Goal: Task Accomplishment & Management: Manage account settings

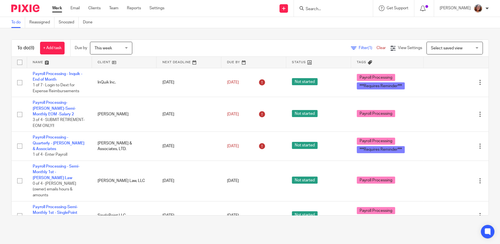
click at [105, 62] on link at bounding box center [124, 62] width 65 height 11
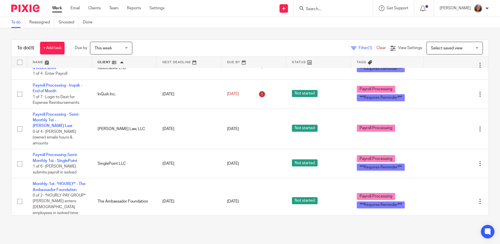
scroll to position [24, 0]
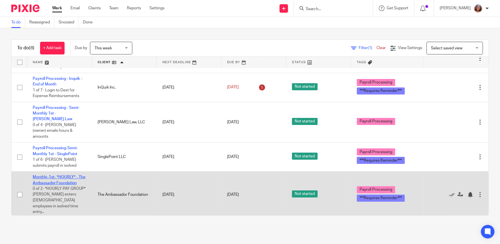
click at [65, 175] on link "Monthly-1st- *HOURLY* - The Ambassador Foundation" at bounding box center [59, 180] width 53 height 10
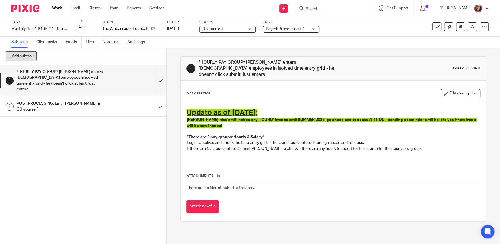
click at [25, 56] on button "+ Add subtask" at bounding box center [21, 56] width 31 height 10
type input "Email reminder for Marius on Hourly EE's"
click at [152, 56] on p "+ Add" at bounding box center [152, 57] width 16 height 10
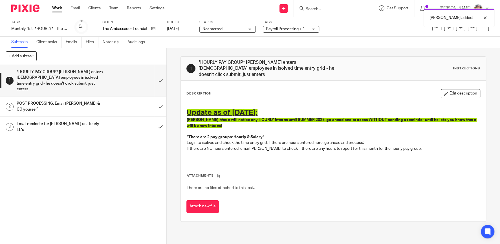
click at [30, 119] on h1 "Email reminder for Marius on Hourly EE's" at bounding box center [61, 126] width 88 height 14
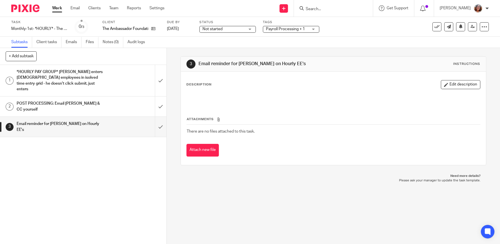
click at [61, 119] on h1 "Email reminder for [PERSON_NAME] on Hourly EE's" at bounding box center [61, 126] width 88 height 14
click at [457, 86] on button "Edit description" at bounding box center [459, 84] width 39 height 9
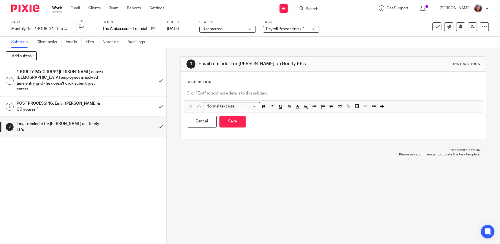
click at [351, 90] on div at bounding box center [333, 94] width 299 height 13
click at [226, 90] on div at bounding box center [333, 94] width 299 height 13
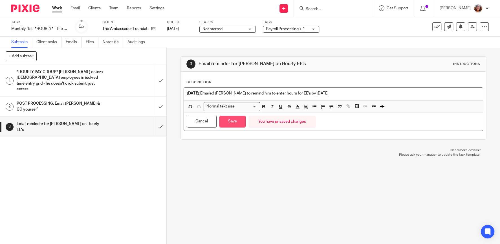
click at [231, 126] on button "Save" at bounding box center [232, 122] width 26 height 12
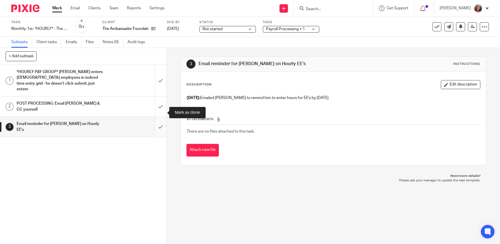
click at [161, 117] on input "submit" at bounding box center [83, 127] width 166 height 20
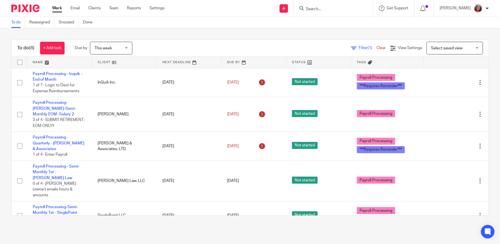
click at [104, 63] on link at bounding box center [124, 62] width 65 height 11
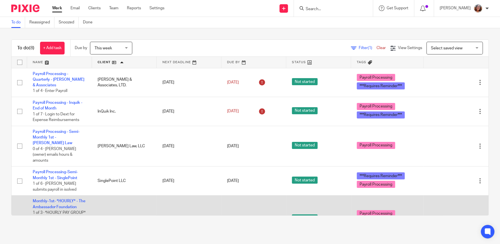
scroll to position [48, 0]
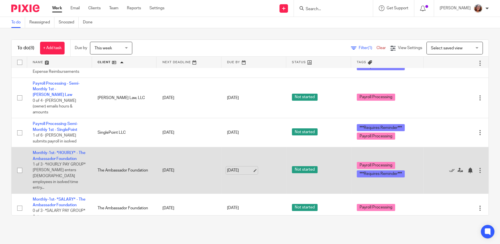
click at [252, 167] on link "[DATE]" at bounding box center [239, 170] width 25 height 6
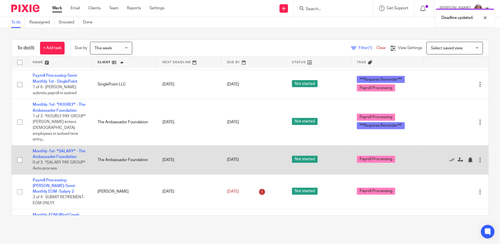
scroll to position [109, 0]
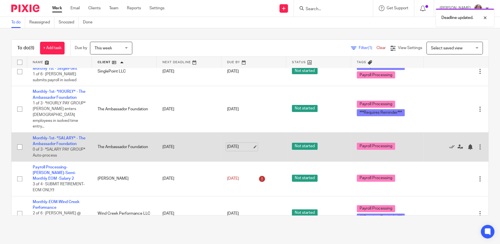
click at [252, 144] on link "[DATE]" at bounding box center [239, 147] width 25 height 6
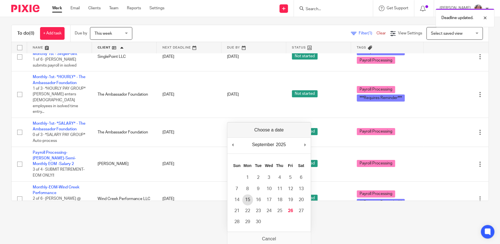
scroll to position [0, 0]
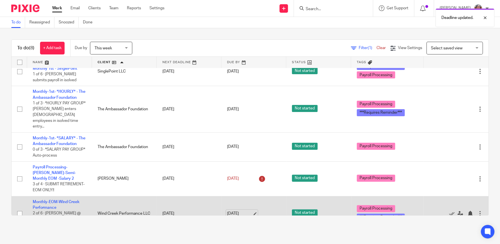
click at [252, 210] on link "[DATE]" at bounding box center [239, 213] width 25 height 6
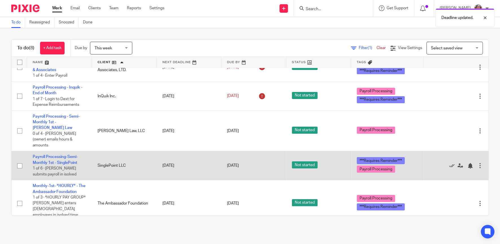
scroll to position [13, 0]
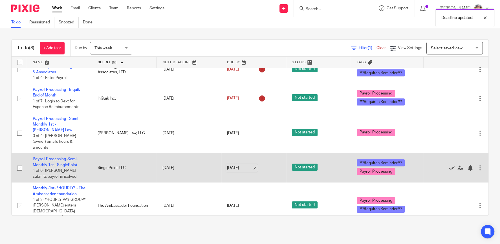
click at [252, 165] on link "[DATE]" at bounding box center [239, 168] width 25 height 6
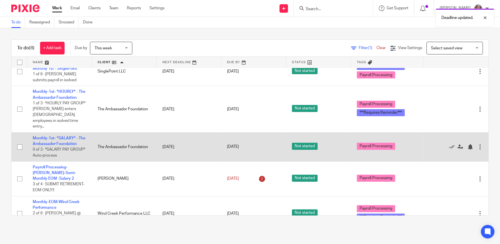
scroll to position [0, 0]
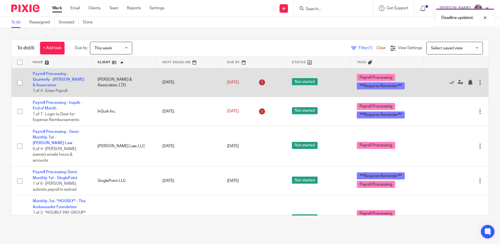
click at [49, 77] on td "Payroll Processing - Quarterly - Altshuler & Associates 1 of 4 · Enter Payroll" at bounding box center [59, 82] width 65 height 29
click at [50, 79] on link "Payroll Processing - Quarterly - [PERSON_NAME] & Associates" at bounding box center [59, 79] width 52 height 15
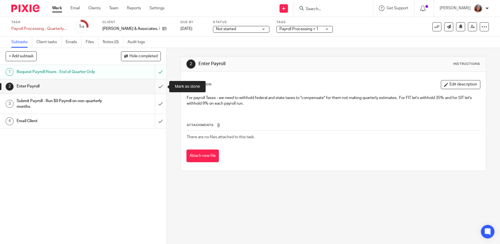
click at [158, 84] on input "submit" at bounding box center [83, 86] width 166 height 14
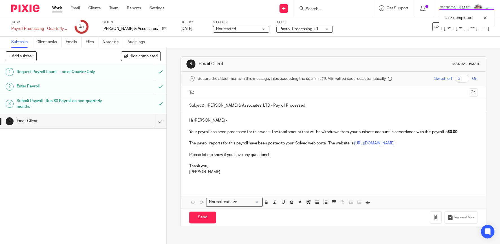
click at [207, 103] on input "Altshuler & Associates, LTD - Payroll Processed" at bounding box center [342, 105] width 271 height 13
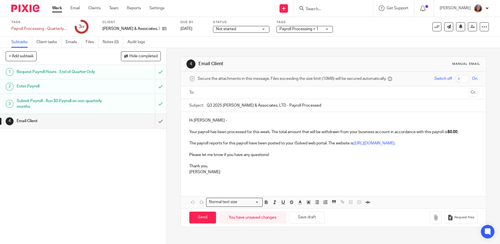
type input "Q3 2025 Altshuler & Associates, LTD - Payroll Processed"
drag, startPoint x: 270, startPoint y: 130, endPoint x: 254, endPoint y: 133, distance: 16.5
click at [254, 133] on p "Your payroll has been processed for this week. The total amount that will be wi…" at bounding box center [333, 129] width 288 height 12
drag, startPoint x: 459, startPoint y: 131, endPoint x: 449, endPoint y: 130, distance: 9.5
click at [449, 130] on p "Your payroll has been processed for Q3 2025. The total amount that will be with…" at bounding box center [333, 129] width 288 height 12
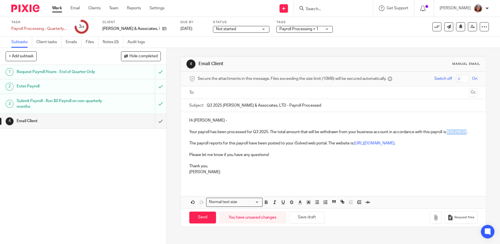
drag, startPoint x: 469, startPoint y: 131, endPoint x: 444, endPoint y: 139, distance: 26.7
click at [449, 132] on p "Your payroll has been processed for Q3 2025. The total amount that will be with…" at bounding box center [333, 129] width 288 height 12
click at [265, 203] on icon "button" at bounding box center [265, 201] width 5 height 5
click at [213, 92] on input "text" at bounding box center [332, 92] width 267 height 6
click at [314, 164] on p "Thank you," at bounding box center [333, 165] width 288 height 12
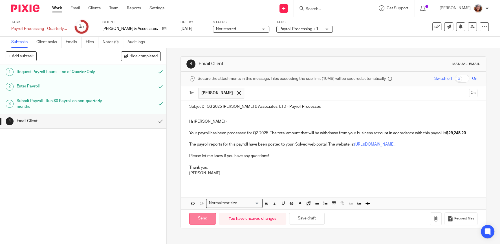
click at [199, 220] on input "Send" at bounding box center [202, 218] width 27 height 12
type input "Sent"
click at [57, 7] on link "Work" at bounding box center [57, 8] width 10 height 6
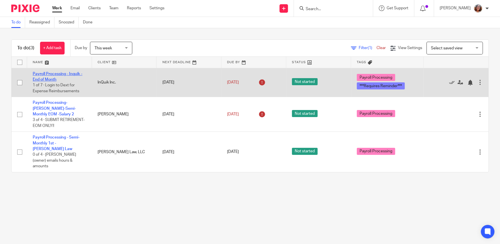
click at [64, 75] on link "Payroll Processing - Inquik - End of Month" at bounding box center [58, 77] width 50 height 10
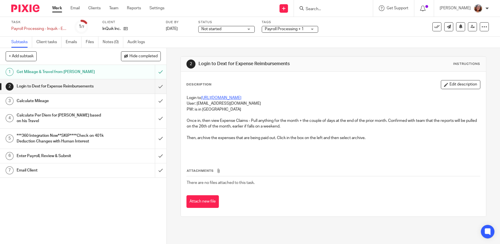
click at [235, 98] on link "[URL][DOMAIN_NAME]" at bounding box center [221, 98] width 40 height 4
click at [160, 88] on input "submit" at bounding box center [83, 86] width 166 height 14
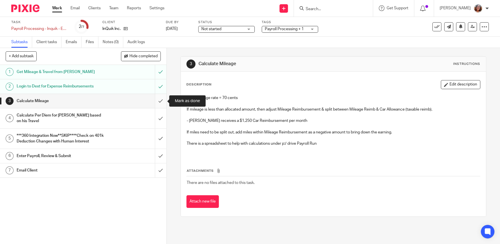
click at [162, 98] on input "submit" at bounding box center [83, 101] width 166 height 14
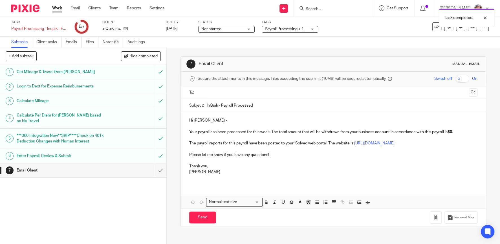
click at [205, 120] on p "Hi Logan -" at bounding box center [333, 121] width 288 height 6
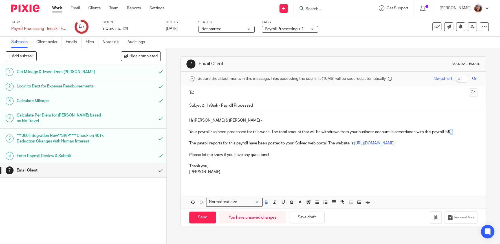
click at [453, 132] on p "Your payroll has been processed for this week. The total amount that will be wi…" at bounding box center [333, 129] width 288 height 12
drag, startPoint x: 470, startPoint y: 131, endPoint x: 453, endPoint y: 132, distance: 17.5
click at [453, 132] on p "Your payroll has been processed for this week. The total amount that will be wi…" at bounding box center [333, 129] width 288 height 12
click at [266, 202] on icon "button" at bounding box center [266, 202] width 2 height 1
click at [190, 142] on p "The payroll reports for this payroll have been posted to your iSolved web porta…" at bounding box center [333, 143] width 288 height 6
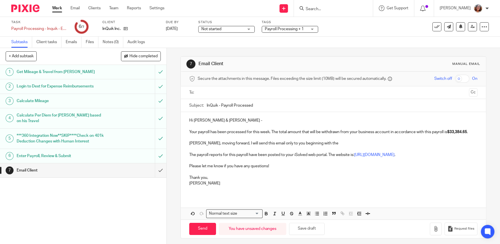
click at [320, 142] on p "Erin, moving forward, I will send this email only to you beginning with the" at bounding box center [333, 143] width 288 height 6
click at [205, 105] on div "Subject: InQuik - Payroll Processed" at bounding box center [333, 105] width 288 height 13
click at [207, 104] on input "InQuik - Payroll Processed" at bounding box center [342, 105] width 271 height 13
type input "September 30, 2025 InQuik - Payroll Processed"
click at [214, 90] on input "text" at bounding box center [332, 92] width 267 height 6
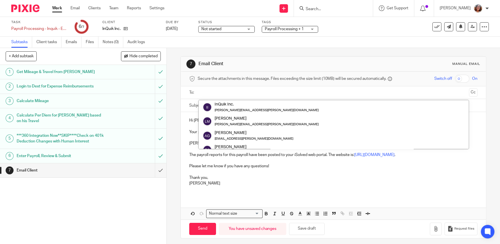
click at [234, 93] on input "text" at bounding box center [332, 92] width 267 height 6
paste input "erin.cook@inquikgroup.com"
type input "erin.cook@inquikgroup.com"
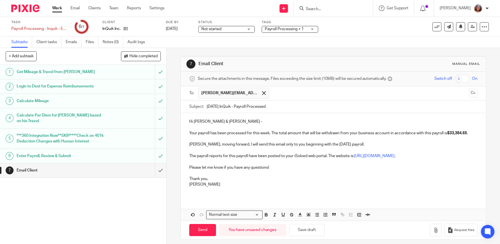
click at [285, 92] on input "text" at bounding box center [369, 93] width 195 height 11
click at [206, 229] on input "Send" at bounding box center [202, 230] width 27 height 12
type input "Sent"
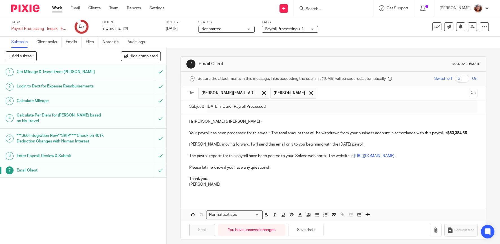
click at [320, 7] on input "Search" at bounding box center [330, 9] width 51 height 5
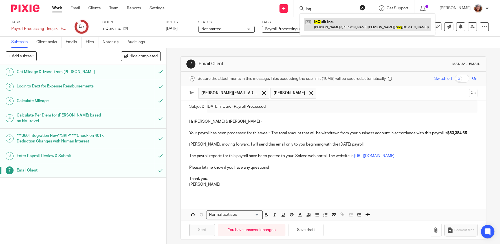
type input "inq"
click at [334, 26] on link at bounding box center [367, 24] width 127 height 13
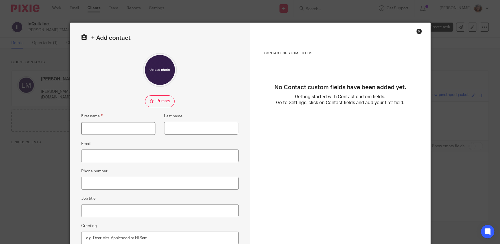
click at [96, 129] on input "First name" at bounding box center [118, 128] width 74 height 13
type input "[PERSON_NAME]"
type input "Cook"
click at [110, 154] on input "Email" at bounding box center [159, 155] width 157 height 13
paste input "[PERSON_NAME][EMAIL_ADDRESS][DOMAIN_NAME]"
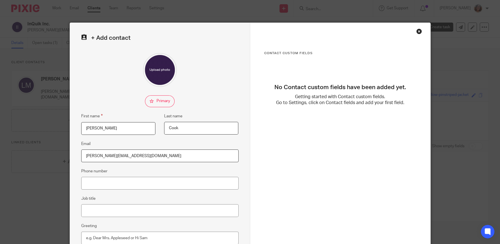
type input "[PERSON_NAME][EMAIL_ADDRESS][DOMAIN_NAME]"
click at [98, 184] on input "Phone number" at bounding box center [159, 183] width 157 height 13
paste input "[PHONE_NUMBER]"
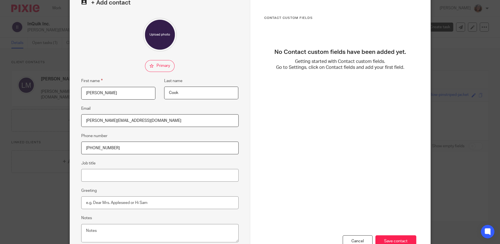
scroll to position [27, 0]
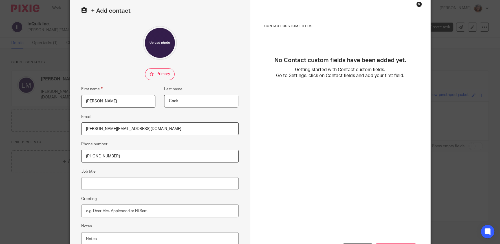
type input "[PHONE_NUMBER]"
click at [160, 72] on input "checkbox" at bounding box center [160, 74] width 30 height 12
checkbox input "true"
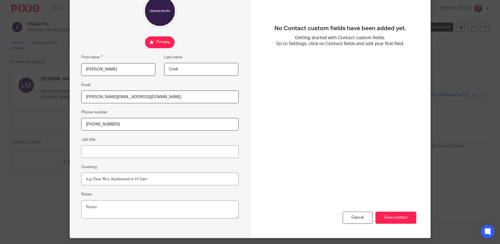
scroll to position [75, 0]
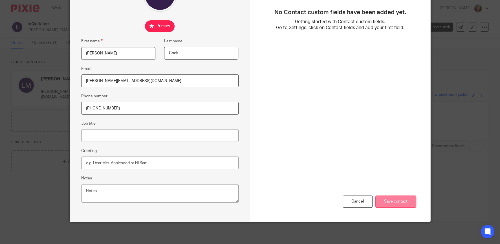
click at [395, 201] on input "Save contact" at bounding box center [395, 201] width 41 height 12
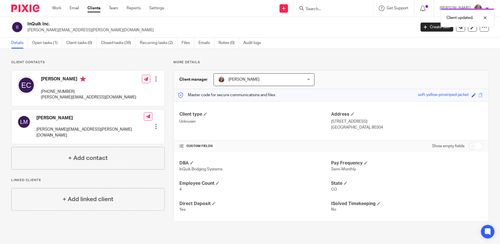
click at [156, 123] on div at bounding box center [156, 126] width 6 height 6
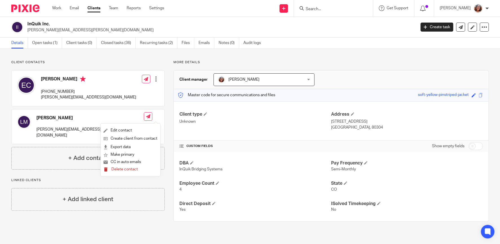
click at [131, 170] on span "Delete contact" at bounding box center [124, 169] width 26 height 4
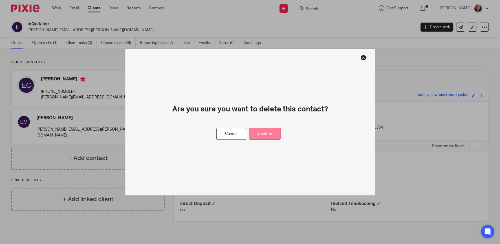
click at [273, 132] on button "Confirm" at bounding box center [265, 134] width 32 height 12
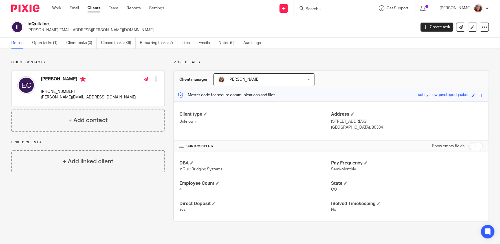
click at [479, 147] on input "checkbox" at bounding box center [475, 146] width 14 height 8
checkbox input "true"
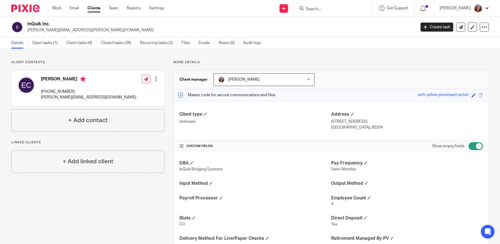
scroll to position [37, 0]
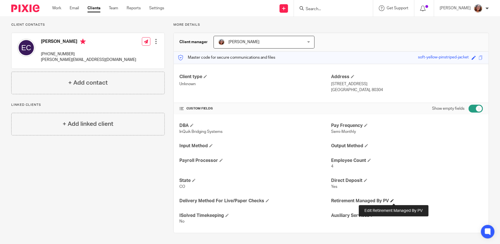
click at [393, 200] on span at bounding box center [391, 200] width 3 height 3
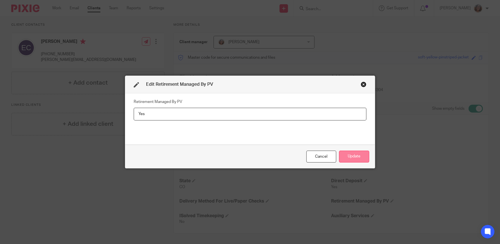
type input "Yes"
click at [355, 154] on button "Update" at bounding box center [354, 156] width 30 height 12
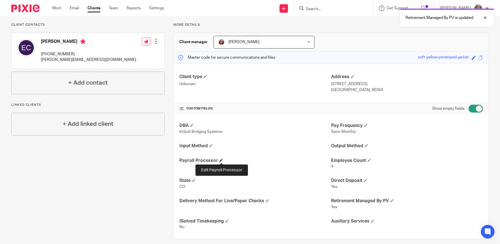
click at [221, 159] on span at bounding box center [220, 159] width 3 height 3
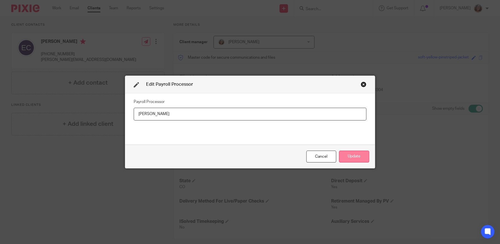
type input "[PERSON_NAME]"
click at [362, 156] on button "Update" at bounding box center [354, 156] width 30 height 12
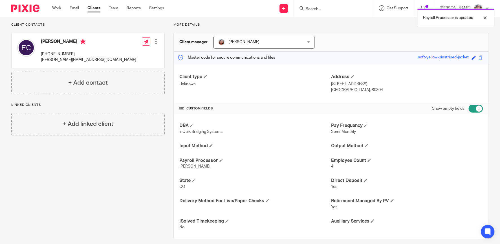
scroll to position [0, 0]
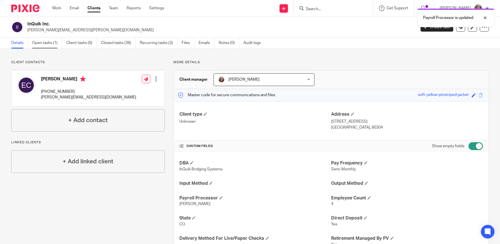
click at [50, 45] on link "Open tasks (1)" at bounding box center [47, 42] width 30 height 11
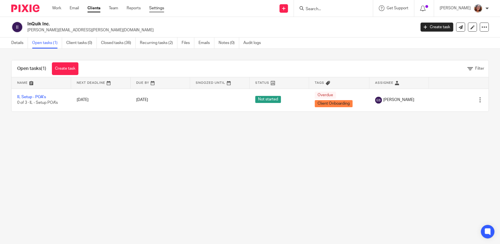
click at [158, 8] on link "Settings" at bounding box center [156, 8] width 15 height 6
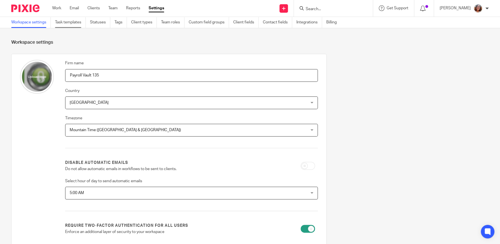
click at [72, 23] on link "Task templates" at bounding box center [70, 22] width 31 height 11
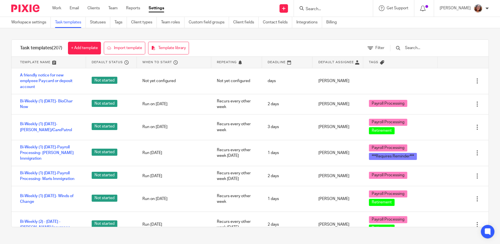
click at [418, 49] on input "text" at bounding box center [437, 48] width 66 height 6
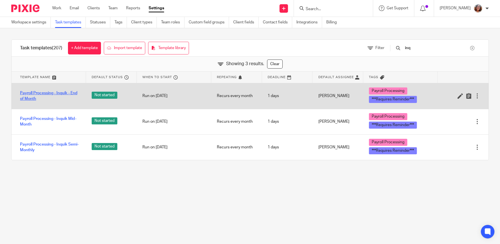
type input "inq"
click at [34, 94] on link "Payroll Processing - Inquik - End of Month" at bounding box center [50, 96] width 60 height 12
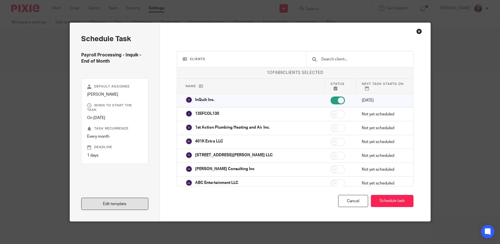
click at [125, 203] on link "Edit template" at bounding box center [114, 204] width 67 height 12
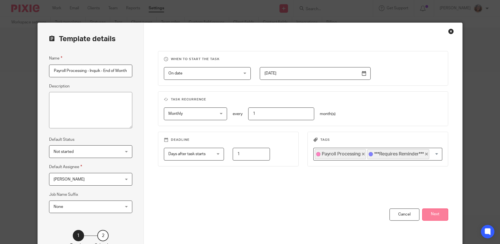
click at [440, 212] on button "Next" at bounding box center [435, 214] width 26 height 12
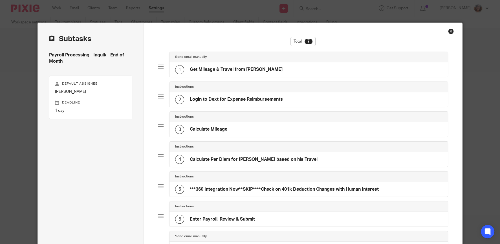
click at [451, 31] on div "Close this dialog window" at bounding box center [451, 31] width 6 height 6
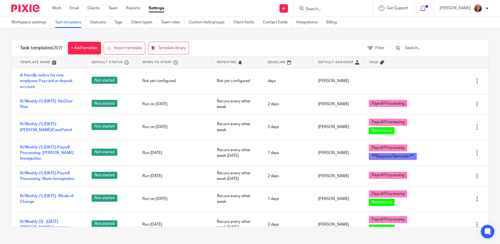
click at [416, 46] on input "text" at bounding box center [437, 48] width 66 height 6
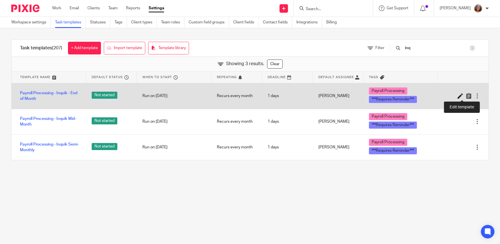
type input "inq"
click at [460, 96] on icon at bounding box center [460, 96] width 6 height 6
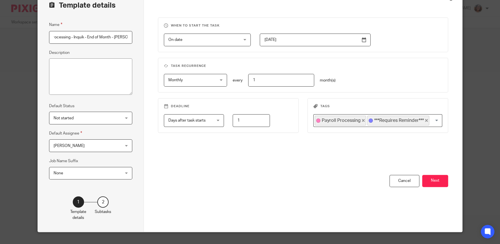
scroll to position [43, 0]
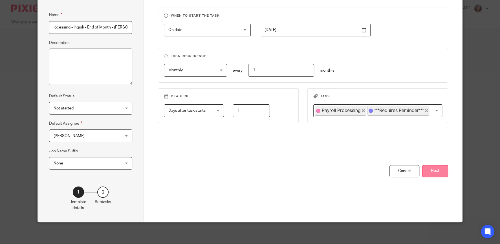
type input "Payroll Processing - Inquik - End of Month - [PERSON_NAME]"
click at [431, 174] on button "Next" at bounding box center [435, 171] width 26 height 12
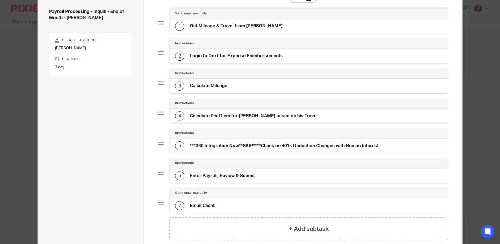
scroll to position [102, 0]
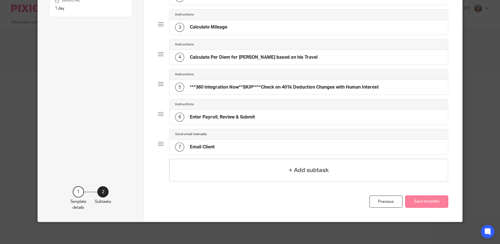
click at [440, 203] on button "Save template" at bounding box center [426, 201] width 43 height 12
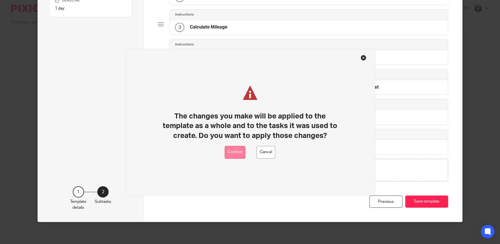
click at [238, 150] on button "Confirm" at bounding box center [235, 152] width 21 height 13
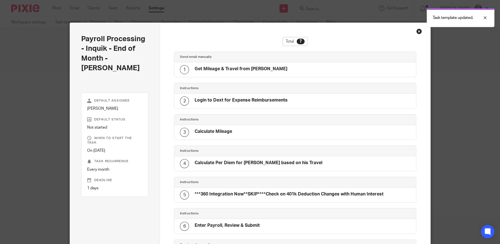
click at [418, 32] on div "Close this dialog window" at bounding box center [419, 31] width 6 height 6
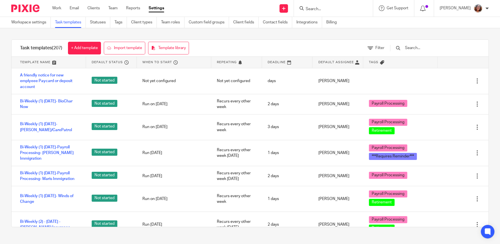
click at [420, 46] on input "text" at bounding box center [437, 48] width 66 height 6
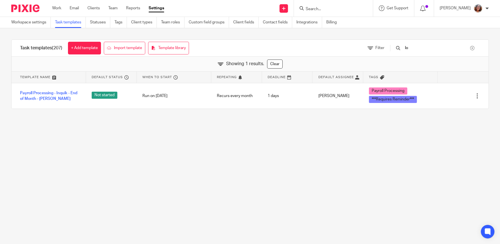
type input "l"
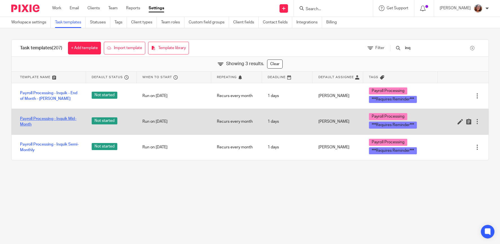
type input "inq"
click at [45, 118] on link "Payroll Processing - Inquik Mid-Month" at bounding box center [50, 122] width 60 height 12
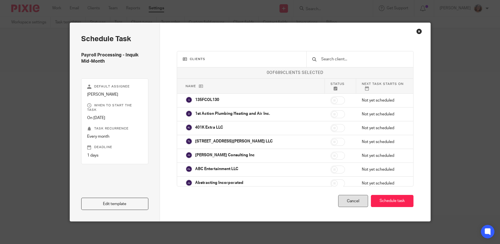
click at [349, 200] on div "Cancel" at bounding box center [353, 201] width 30 height 12
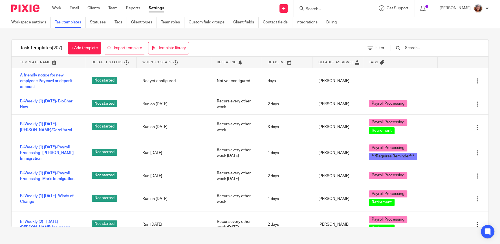
click at [421, 46] on input "text" at bounding box center [437, 48] width 66 height 6
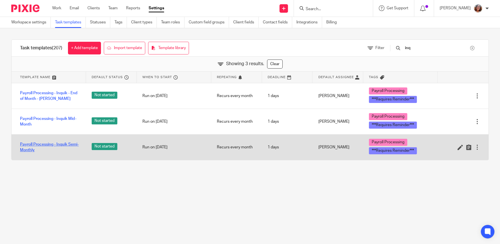
type input "inq"
click at [64, 144] on link "Payroll Processing - Inquik Semi-Monthly" at bounding box center [50, 147] width 60 height 12
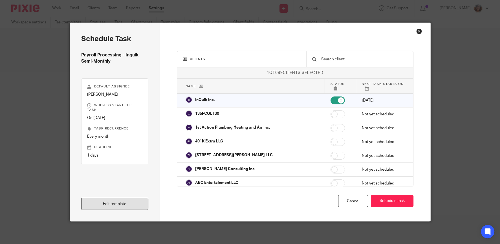
click at [121, 205] on link "Edit template" at bounding box center [114, 204] width 67 height 12
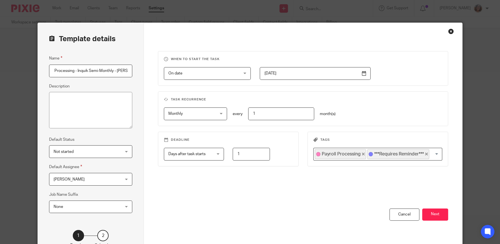
scroll to position [0, 15]
click at [425, 153] on icon "Deselect ***Requires Reminder***" at bounding box center [426, 153] width 3 height 3
type input "Payroll Processing - Inquik Semi-Monthly - [PERSON_NAME]"
click at [433, 217] on button "Next" at bounding box center [435, 214] width 26 height 12
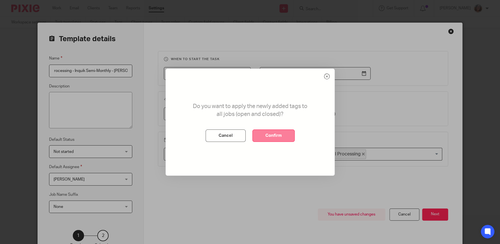
click at [281, 137] on button "Confirm" at bounding box center [273, 135] width 42 height 12
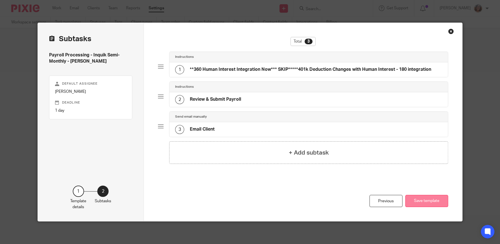
click at [421, 201] on button "Save template" at bounding box center [426, 201] width 43 height 12
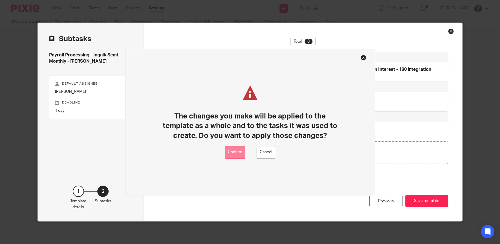
click at [237, 152] on button "Confirm" at bounding box center [235, 152] width 21 height 13
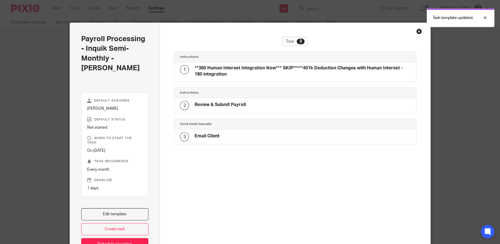
click at [418, 30] on div "Close this dialog window" at bounding box center [419, 31] width 6 height 6
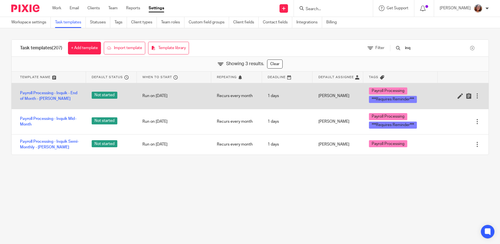
type input "inq"
click at [476, 94] on div at bounding box center [477, 96] width 6 height 6
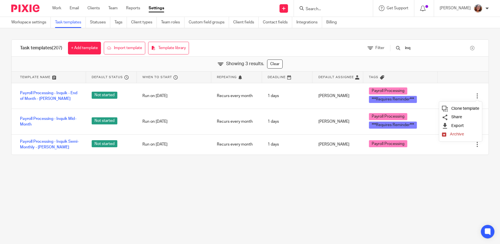
click at [471, 107] on span "Clone template" at bounding box center [465, 108] width 28 height 4
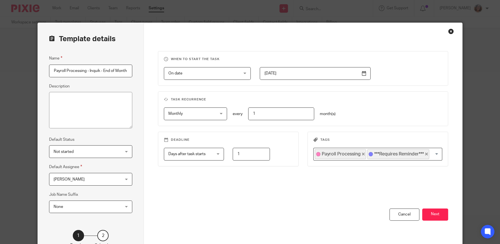
scroll to position [0, 39]
drag, startPoint x: 127, startPoint y: 70, endPoint x: 89, endPoint y: 70, distance: 37.5
click at [89, 70] on input "Payroll Processing - Inquik - End of Month - [PERSON_NAME] [DATE]" at bounding box center [90, 71] width 83 height 13
type input "Payroll Processing - Inquik - End of Month"
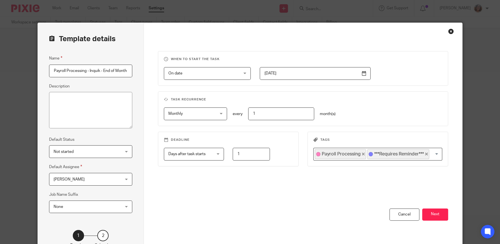
click at [362, 74] on input "[DATE]" at bounding box center [315, 73] width 111 height 13
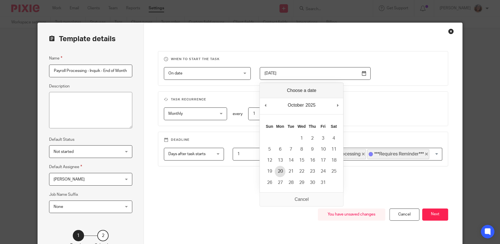
type input "[DATE]"
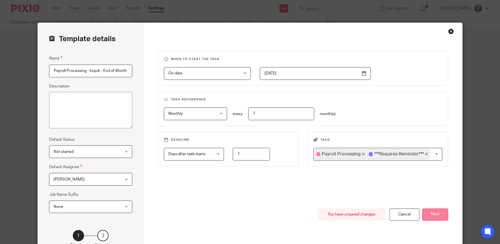
click at [441, 214] on button "Next" at bounding box center [435, 214] width 26 height 12
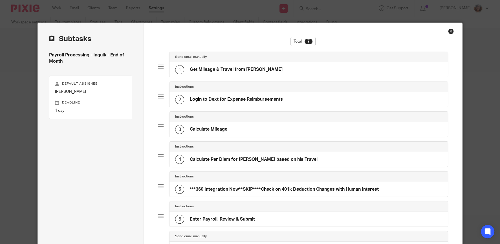
click at [256, 69] on h4 "Get Mileage & Travel from [PERSON_NAME]" at bounding box center [236, 69] width 93 height 6
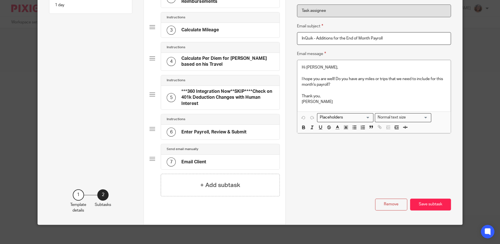
scroll to position [23, 0]
click at [390, 201] on button "Remove" at bounding box center [391, 204] width 32 height 12
type input "Login to Dext for Expense Reimbursements"
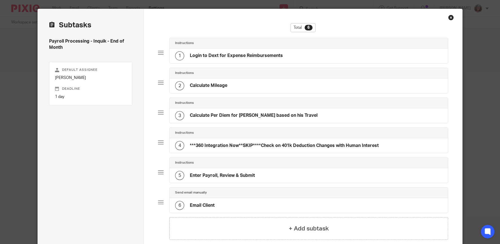
scroll to position [0, 0]
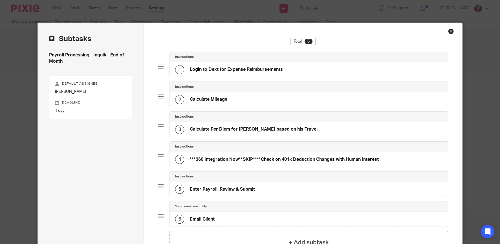
click at [240, 69] on h4 "Login to Dext for Expense Reimbursements" at bounding box center [236, 69] width 93 height 6
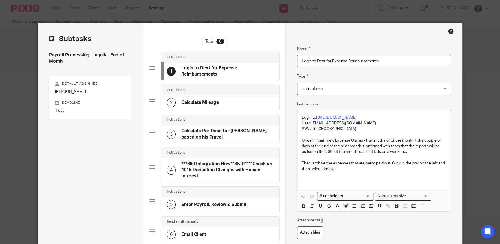
click at [227, 99] on div "2 Calculate Mileage" at bounding box center [220, 102] width 118 height 15
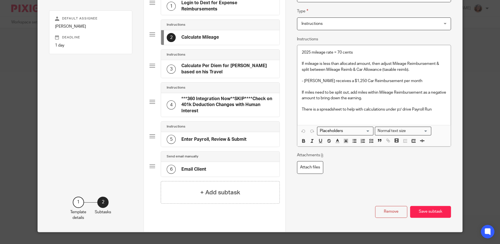
scroll to position [75, 0]
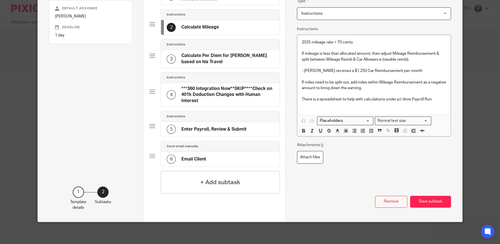
click at [392, 199] on button "Remove" at bounding box center [391, 202] width 32 height 12
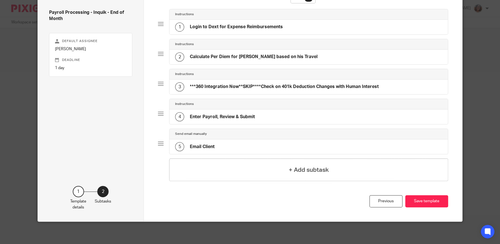
click at [254, 56] on h4 "Calculate Per Diem for Logan based on his Travel" at bounding box center [254, 57] width 128 height 6
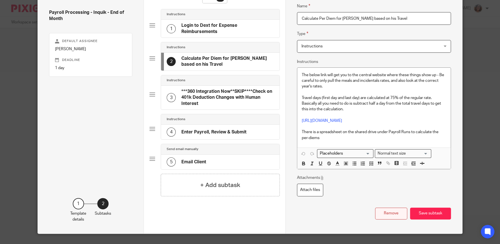
click at [389, 213] on button "Remove" at bounding box center [391, 213] width 32 height 12
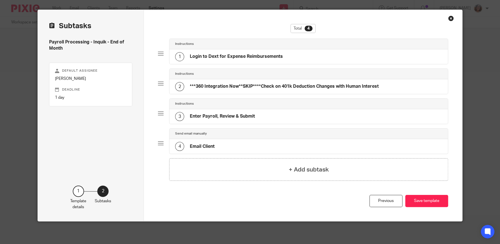
type input "Enter Payroll, Review & Submit"
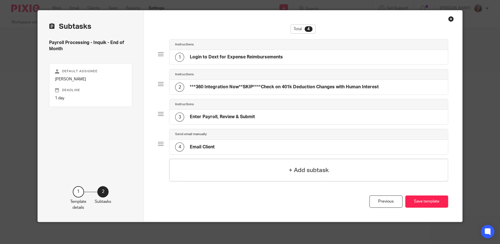
click at [238, 115] on h4 "Enter Payroll, Review & Submit" at bounding box center [222, 117] width 65 height 6
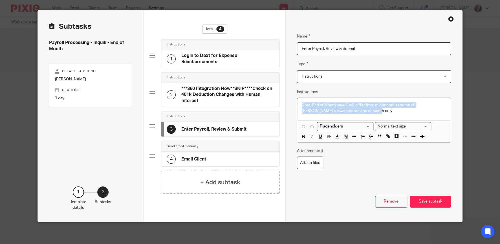
drag, startPoint x: 364, startPoint y: 110, endPoint x: 292, endPoint y: 103, distance: 72.3
click at [292, 103] on div "Name Login to Dext for Expense Reimbursements Type Instructions Instructions In…" at bounding box center [373, 115] width 177 height 211
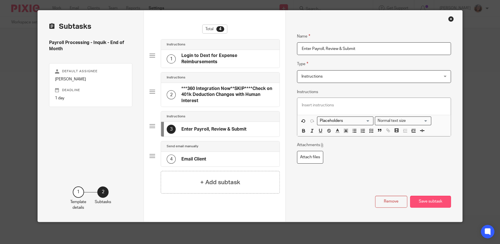
click at [429, 201] on button "Save subtask" at bounding box center [430, 202] width 41 height 12
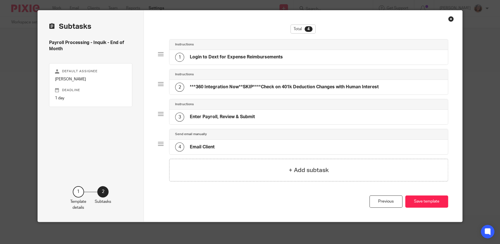
click at [196, 143] on div "4 Email Client" at bounding box center [194, 146] width 39 height 9
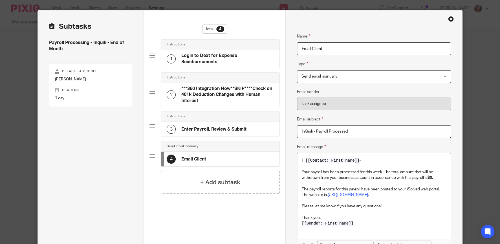
click at [298, 131] on input "InQuik - Payroll Processed" at bounding box center [374, 131] width 154 height 13
click at [395, 224] on p "[[Sender: First name]]" at bounding box center [374, 223] width 144 height 6
drag, startPoint x: 382, startPoint y: 172, endPoint x: 360, endPoint y: 171, distance: 21.7
click at [360, 171] on p "Your payroll has been processed for this week. The total amount that will be wi…" at bounding box center [374, 171] width 144 height 17
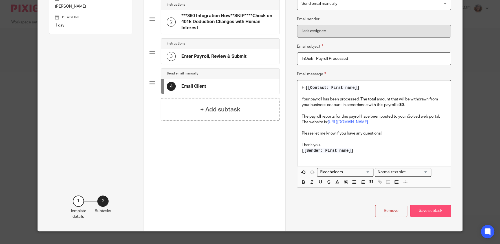
scroll to position [94, 0]
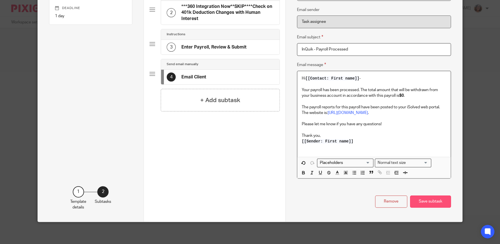
click at [431, 202] on button "Save subtask" at bounding box center [430, 201] width 41 height 12
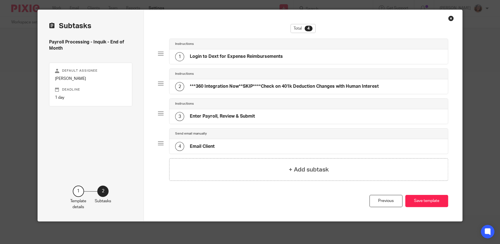
scroll to position [12, 0]
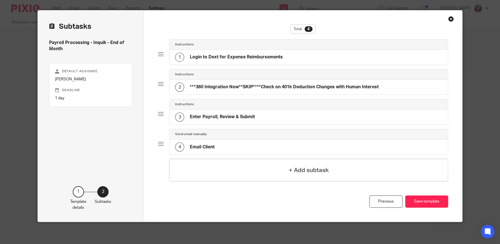
click at [326, 83] on div "2 ***360 Integration Now**SKIP****Check on 401k Deduction Changes with Human In…" at bounding box center [276, 87] width 203 height 9
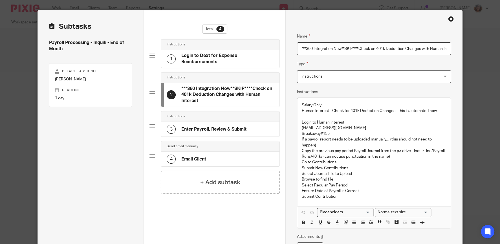
scroll to position [0, 13]
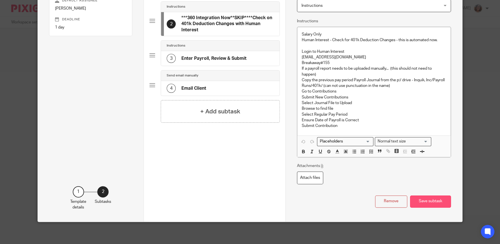
click at [431, 201] on button "Save subtask" at bounding box center [430, 201] width 41 height 12
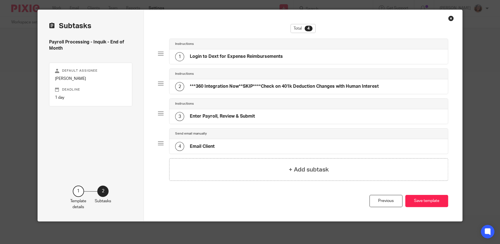
scroll to position [12, 0]
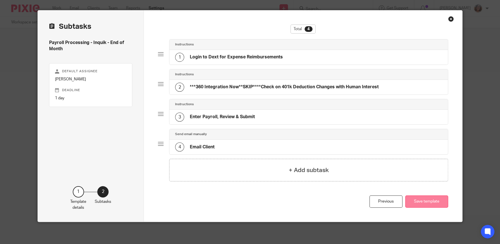
click at [432, 200] on button "Save template" at bounding box center [426, 201] width 43 height 12
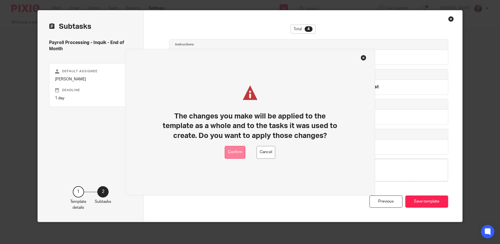
click at [238, 152] on button "Confirm" at bounding box center [235, 152] width 21 height 13
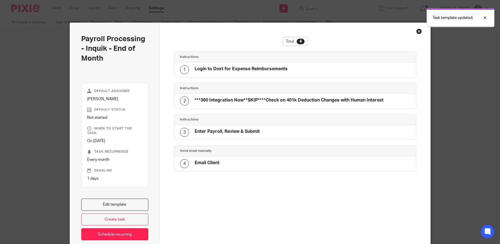
click at [124, 232] on link "Schedule recurring" at bounding box center [114, 234] width 67 height 12
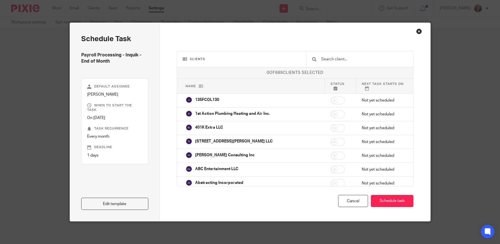
click at [337, 56] on input "text" at bounding box center [363, 59] width 87 height 6
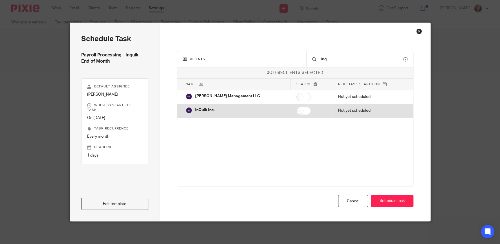
type input "inq"
click at [296, 110] on input "checkbox" at bounding box center [303, 111] width 14 height 8
checkbox input "true"
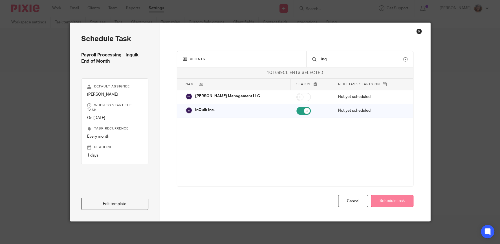
click at [391, 199] on button "Schedule task" at bounding box center [392, 201] width 43 height 12
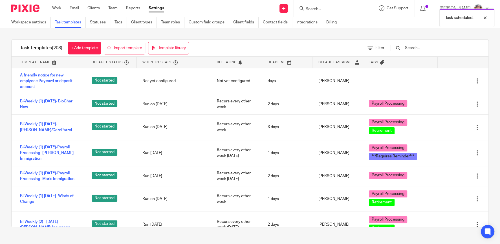
click at [423, 50] on input "text" at bounding box center [437, 48] width 66 height 6
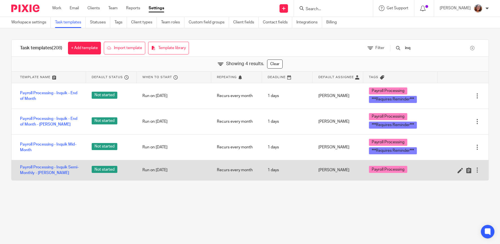
type input "inq"
click at [476, 170] on div at bounding box center [477, 170] width 6 height 6
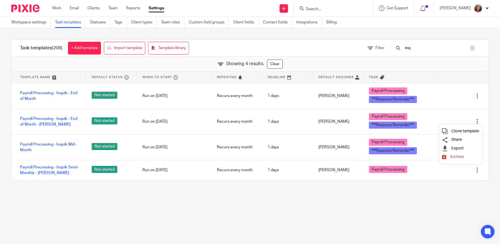
click at [465, 130] on span "Clone template" at bounding box center [465, 131] width 28 height 4
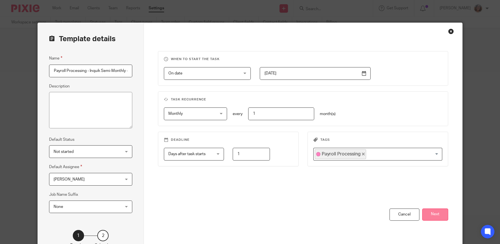
scroll to position [0, 37]
drag, startPoint x: 88, startPoint y: 71, endPoint x: 146, endPoint y: 72, distance: 58.3
click at [132, 72] on input "Payroll Processing - Inquik Semi-Monthly - LOGAN 2025-09-26" at bounding box center [90, 71] width 83 height 13
type input "Payroll Processing - Inquik Semi-Monthly 15th"
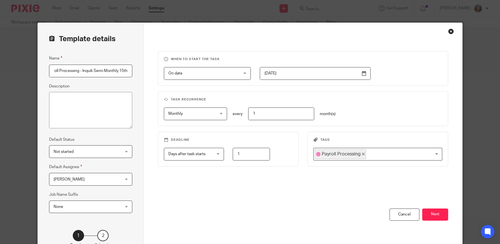
click at [363, 74] on input "2024-07-05" at bounding box center [315, 73] width 111 height 13
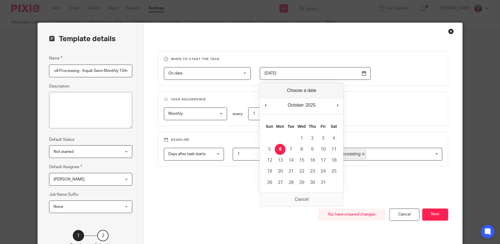
click at [362, 72] on input "2025-10-06" at bounding box center [315, 73] width 111 height 13
type input "2025-10-08"
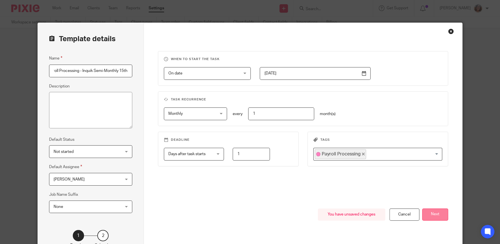
click at [437, 212] on button "Next" at bounding box center [435, 214] width 26 height 12
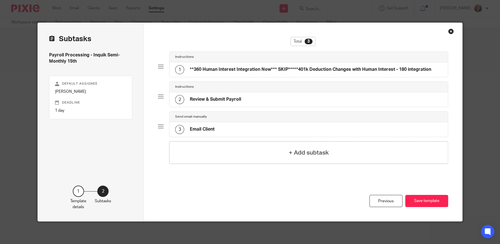
click at [274, 72] on h4 "**360 Human Interest Integration Now*** SKIP*****401k Deduction Changes with Hu…" at bounding box center [310, 69] width 241 height 6
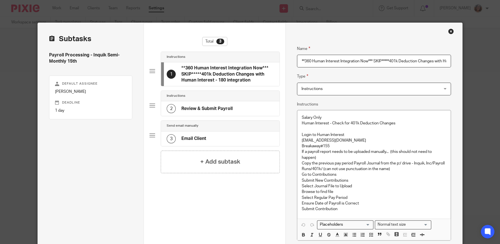
scroll to position [0, 56]
click at [223, 108] on h4 "Review & Submit Payroll" at bounding box center [206, 109] width 51 height 6
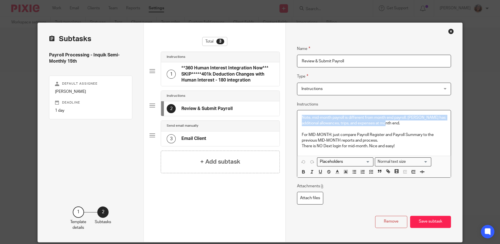
drag, startPoint x: 381, startPoint y: 123, endPoint x: 289, endPoint y: 116, distance: 91.8
click at [290, 116] on div "Name **360 Human Interest Integration Now*** SKIP*****401k Deduction Changes wi…" at bounding box center [373, 132] width 177 height 219
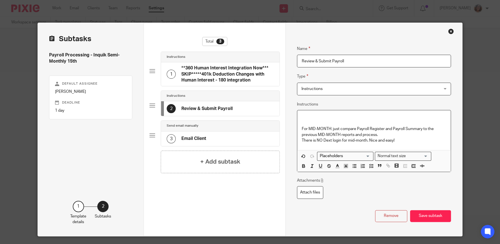
click at [300, 127] on div "For MID-MONTH: just compare Payroll Register and Payroll Summary to the previou…" at bounding box center [373, 130] width 153 height 40
click at [300, 122] on div "For MID-MONTH: just compare Payroll Register and Payroll Summary to the previou…" at bounding box center [373, 130] width 153 height 40
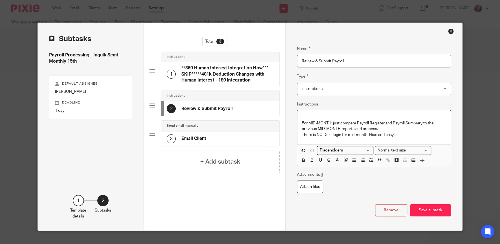
click at [300, 123] on div "For MID-MONTH: just compare Payroll Register and Payroll Summary to the previou…" at bounding box center [373, 127] width 153 height 34
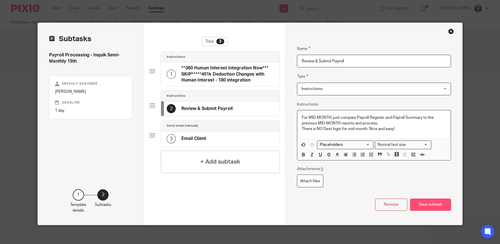
click at [440, 206] on button "Save subtask" at bounding box center [430, 204] width 41 height 12
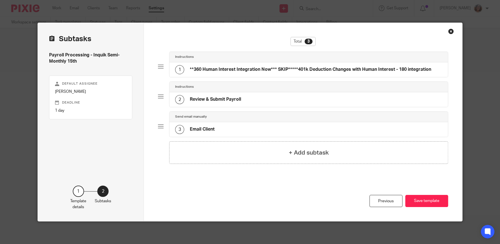
click at [246, 123] on div "3 Email Client" at bounding box center [308, 129] width 278 height 15
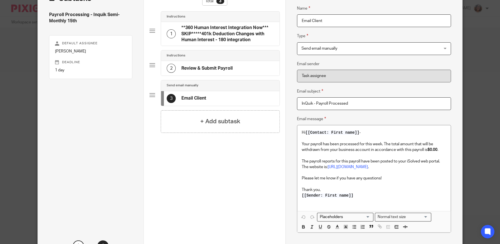
scroll to position [82, 0]
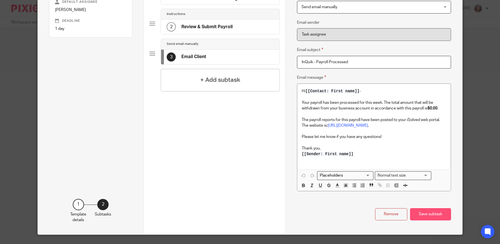
click at [425, 212] on button "Save subtask" at bounding box center [430, 214] width 41 height 12
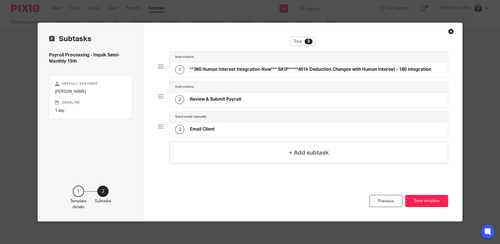
scroll to position [0, 0]
click at [426, 202] on button "Save template" at bounding box center [426, 201] width 43 height 12
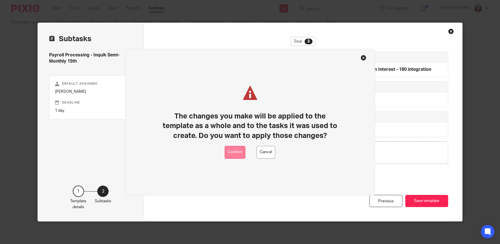
click at [234, 150] on button "Confirm" at bounding box center [235, 152] width 21 height 13
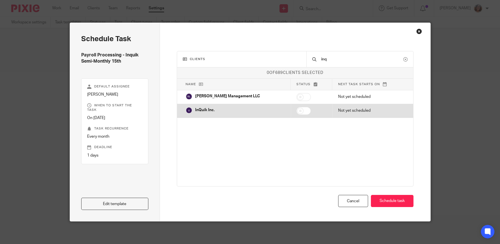
type input "inq"
click at [296, 109] on input "checkbox" at bounding box center [303, 111] width 14 height 8
checkbox input "true"
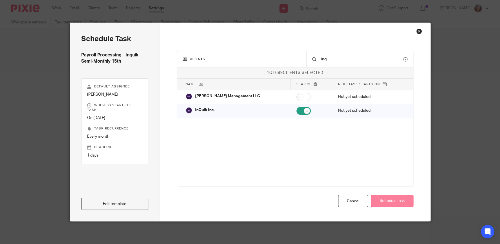
click at [394, 199] on button "Schedule task" at bounding box center [392, 201] width 43 height 12
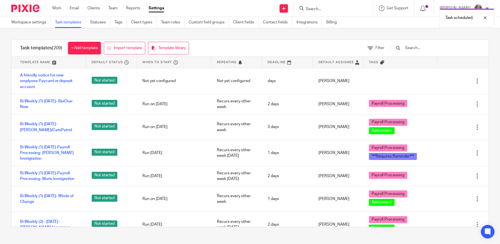
click at [416, 49] on input "text" at bounding box center [437, 48] width 66 height 6
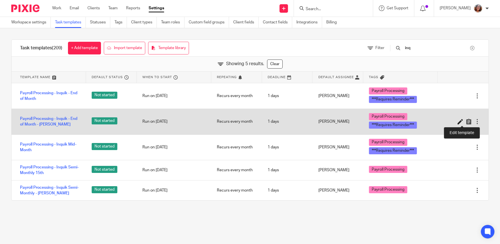
type input "inq"
click at [460, 121] on icon at bounding box center [460, 122] width 6 height 6
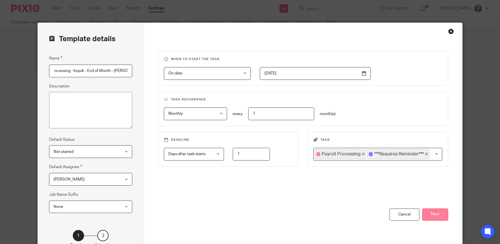
click at [429, 212] on button "Next" at bounding box center [435, 214] width 26 height 12
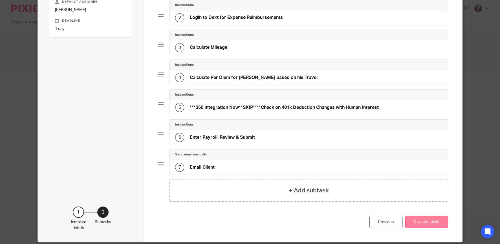
click at [436, 223] on button "Save template" at bounding box center [426, 222] width 43 height 12
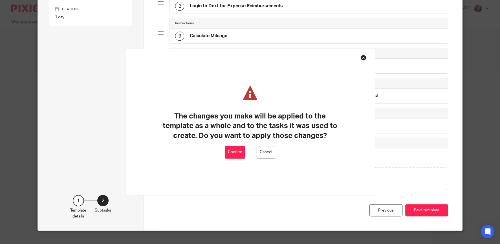
scroll to position [102, 0]
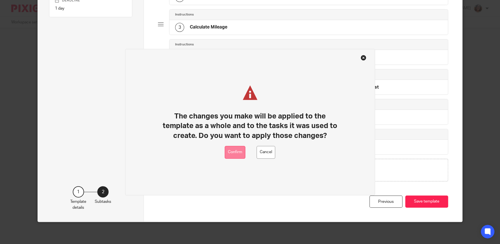
click at [234, 155] on button "Confirm" at bounding box center [235, 152] width 21 height 13
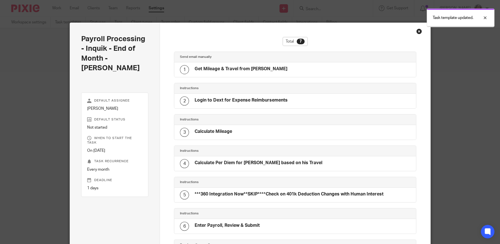
scroll to position [77, 0]
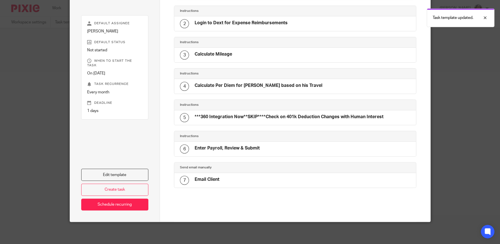
click at [130, 203] on link "Schedule recurring" at bounding box center [114, 204] width 67 height 12
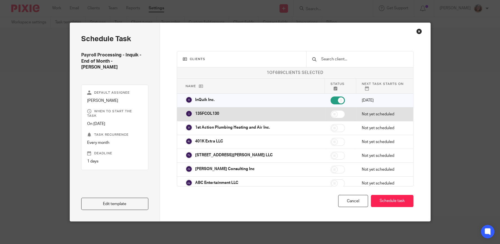
click at [330, 97] on input "checkbox" at bounding box center [337, 100] width 14 height 8
checkbox input "false"
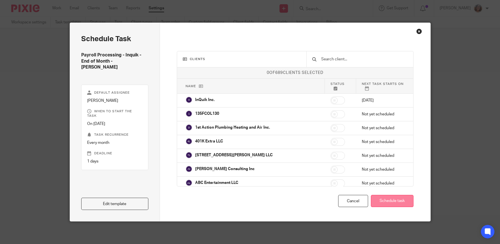
click at [394, 201] on button "Schedule task" at bounding box center [392, 201] width 43 height 12
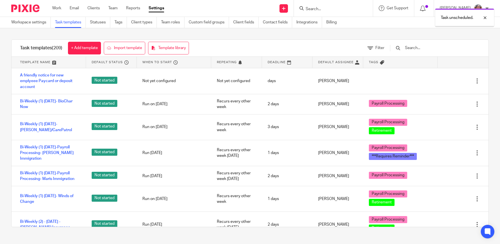
click at [415, 48] on input "text" at bounding box center [437, 48] width 66 height 6
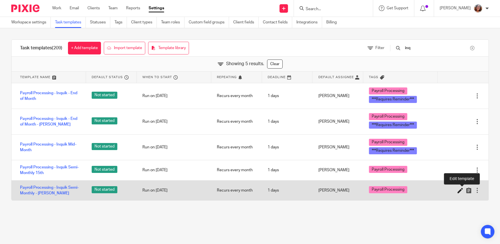
type input "inq"
click at [460, 190] on icon at bounding box center [460, 190] width 6 height 6
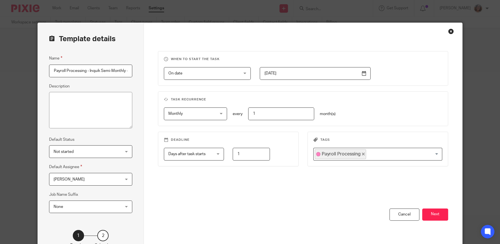
click at [438, 213] on button "Next" at bounding box center [435, 214] width 26 height 12
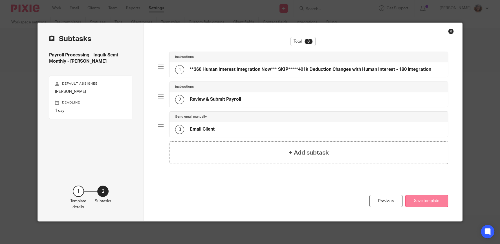
click at [431, 201] on button "Save template" at bounding box center [426, 201] width 43 height 12
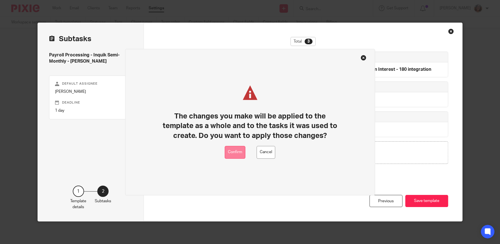
click at [230, 153] on button "Confirm" at bounding box center [235, 152] width 21 height 13
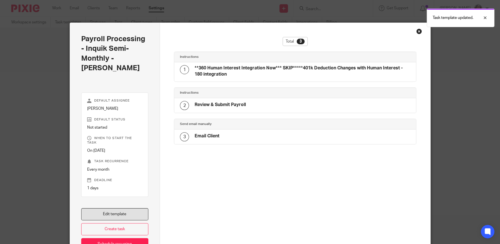
click at [117, 208] on link "Edit template" at bounding box center [114, 214] width 67 height 12
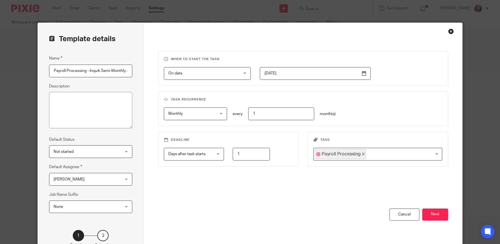
scroll to position [0, 15]
click at [440, 221] on div "You have unsaved changes Cancel Next" at bounding box center [303, 236] width 290 height 57
click at [434, 213] on button "Next" at bounding box center [435, 214] width 26 height 12
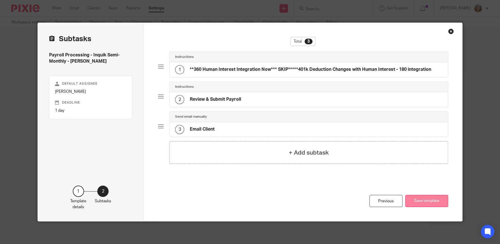
click at [428, 205] on button "Save template" at bounding box center [426, 201] width 43 height 12
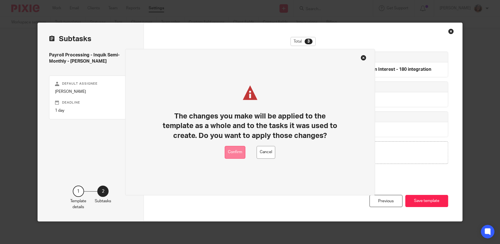
click at [238, 155] on button "Confirm" at bounding box center [235, 152] width 21 height 13
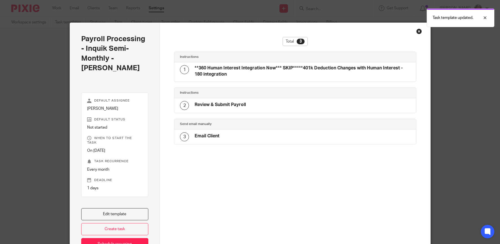
click at [130, 238] on link "Schedule recurring" at bounding box center [114, 244] width 67 height 12
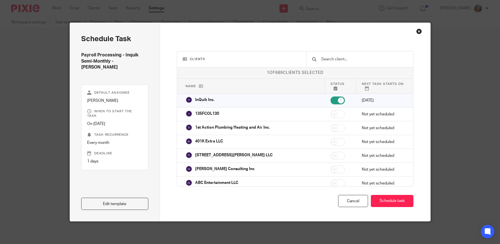
click at [330, 97] on input "checkbox" at bounding box center [337, 100] width 14 height 8
checkbox input "false"
click at [394, 199] on button "Schedule task" at bounding box center [392, 201] width 43 height 12
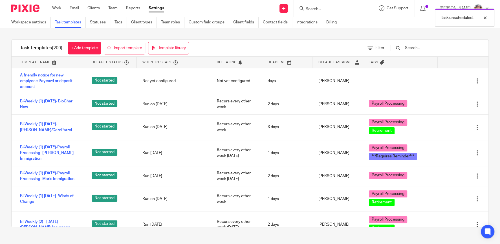
click at [429, 48] on input "text" at bounding box center [437, 48] width 66 height 6
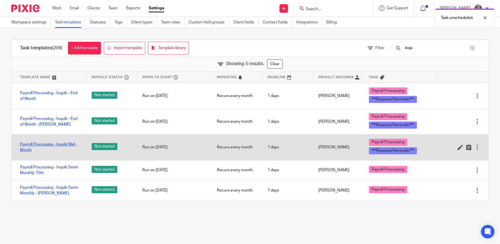
type input "inqu"
click at [69, 144] on link "Payroll Processing - Inquik Mid-Month" at bounding box center [50, 147] width 60 height 12
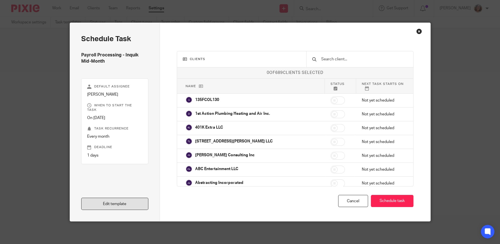
click at [128, 205] on link "Edit template" at bounding box center [114, 204] width 67 height 12
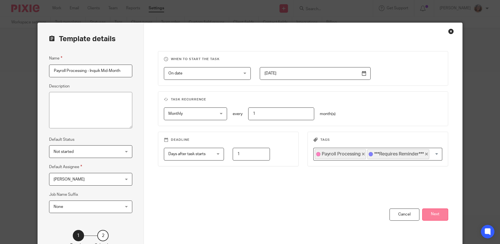
click at [437, 219] on button "Next" at bounding box center [435, 214] width 26 height 12
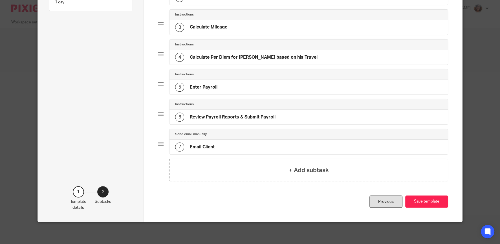
click at [383, 203] on div "Previous" at bounding box center [385, 201] width 33 height 12
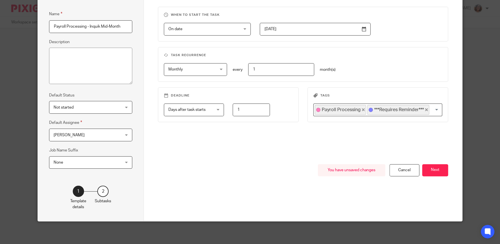
scroll to position [43, 0]
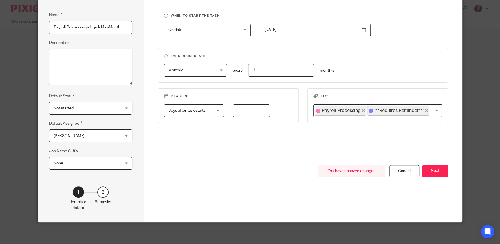
click at [425, 110] on icon "Deselect ***Requires Reminder***" at bounding box center [426, 110] width 3 height 3
click at [434, 172] on button "Next" at bounding box center [435, 171] width 26 height 12
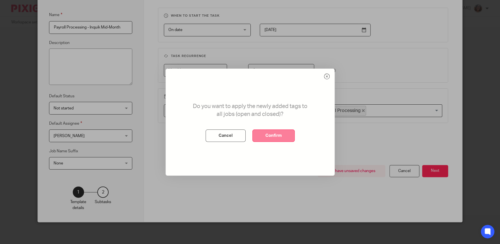
click at [281, 136] on button "Confirm" at bounding box center [273, 135] width 42 height 12
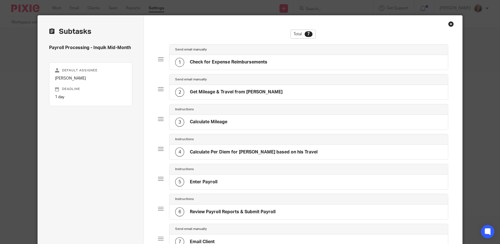
scroll to position [0, 0]
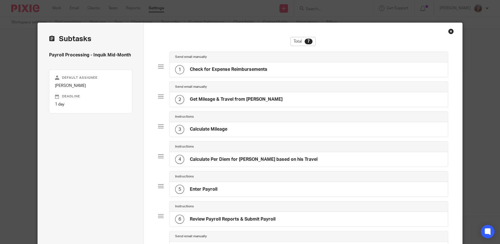
click at [451, 31] on div "Close this dialog window" at bounding box center [451, 31] width 6 height 6
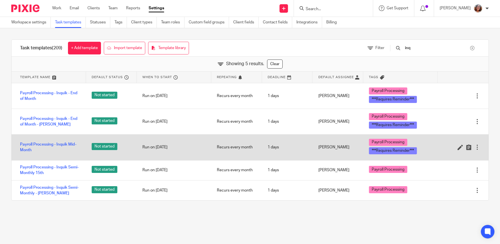
type input "inq"
click at [476, 146] on div at bounding box center [477, 147] width 6 height 6
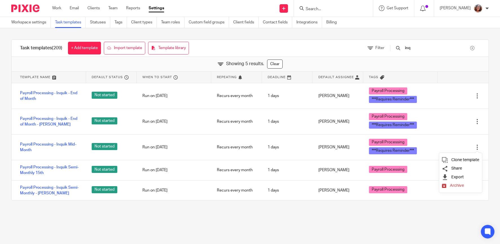
click at [460, 186] on span "Archive" at bounding box center [456, 185] width 14 height 4
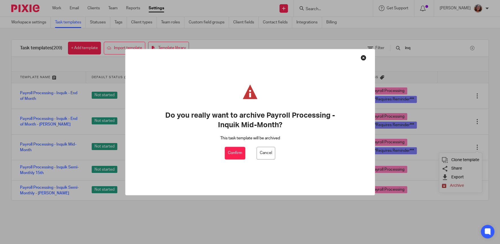
click at [232, 151] on button "Confirm" at bounding box center [235, 153] width 21 height 13
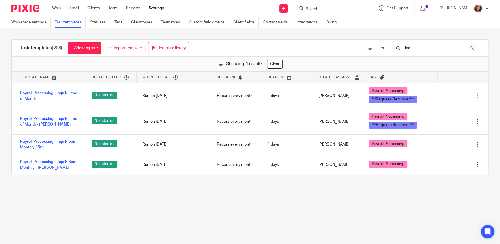
click at [322, 8] on input "Search" at bounding box center [330, 9] width 51 height 5
type input "inq"
click at [327, 26] on link at bounding box center [358, 24] width 109 height 13
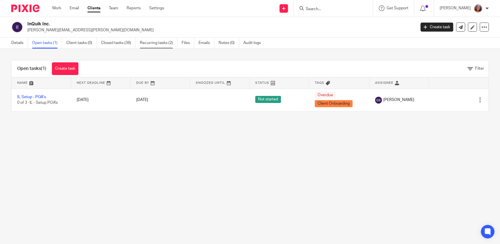
click at [161, 45] on link "Recurring tasks (2)" at bounding box center [158, 42] width 37 height 11
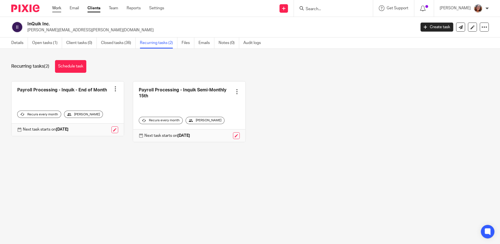
click at [57, 6] on link "Work" at bounding box center [56, 8] width 9 height 6
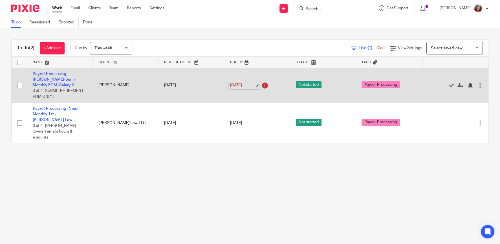
click at [255, 85] on link "Sep 24, 2025" at bounding box center [242, 85] width 25 height 6
click at [67, 78] on link "Payroll Processing-[PERSON_NAME]-Semi-Monthly EOM -Salary 2" at bounding box center [54, 79] width 43 height 15
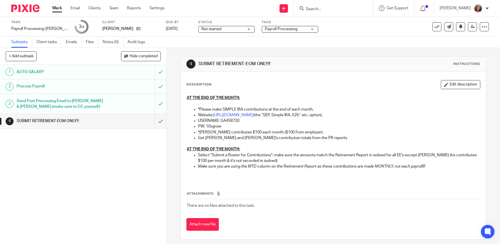
click at [57, 7] on link "Work" at bounding box center [57, 8] width 10 height 6
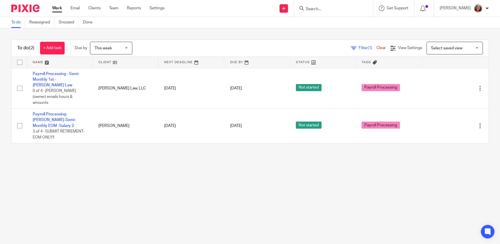
click at [327, 8] on input "Search" at bounding box center [330, 9] width 51 height 5
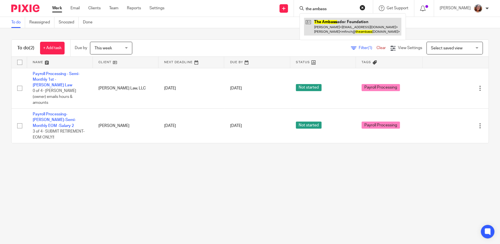
type input "the ambass"
click at [344, 24] on link at bounding box center [352, 26] width 97 height 17
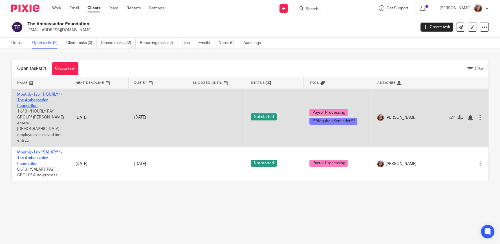
click at [40, 101] on link "Monthly-1st- *HOURLY* - The Ambassador Foundation" at bounding box center [39, 99] width 45 height 15
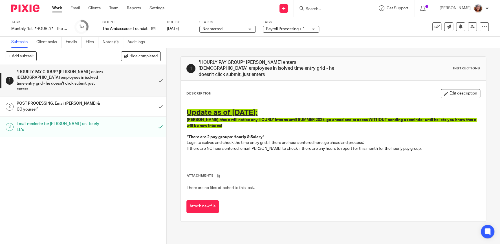
click at [62, 77] on h1 "*HOURLY PAY GROUP* [PERSON_NAME] enters [DEMOGRAPHIC_DATA] employees in isolved…" at bounding box center [61, 81] width 88 height 26
click at [159, 77] on input "submit" at bounding box center [83, 80] width 166 height 31
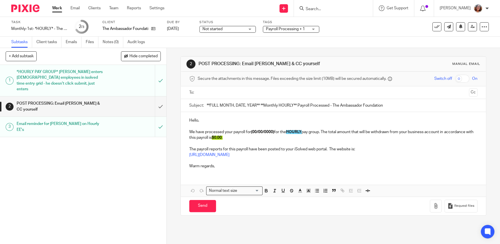
drag, startPoint x: 260, startPoint y: 104, endPoint x: 195, endPoint y: 104, distance: 64.5
click at [207, 104] on input "**FULL MONTH, DATE, YEAR** **Monthly HOURLY** Payroll Processed - The Ambassado…" at bounding box center [342, 105] width 271 height 13
type input "[DATE] **Monthly HOURLY** Payroll Processed - The Ambassador Foundation"
drag, startPoint x: 274, startPoint y: 131, endPoint x: 254, endPoint y: 131, distance: 19.4
click at [254, 131] on strong "(00/00/0000)" at bounding box center [262, 132] width 23 height 4
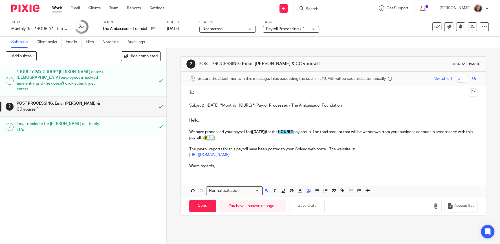
drag, startPoint x: 222, startPoint y: 137, endPoint x: 216, endPoint y: 137, distance: 6.8
click at [214, 137] on span "$0.00" at bounding box center [209, 138] width 10 height 4
drag, startPoint x: 227, startPoint y: 136, endPoint x: 216, endPoint y: 138, distance: 11.7
click at [216, 138] on p "We have processed your payroll for (10/1/25) for the HOURLY pay group. The tota…" at bounding box center [333, 135] width 288 height 12
click at [309, 189] on icon "button" at bounding box center [308, 190] width 5 height 5
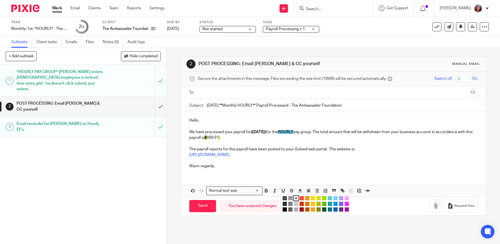
click at [324, 198] on li "color:#A4DD00" at bounding box center [324, 198] width 4 height 4
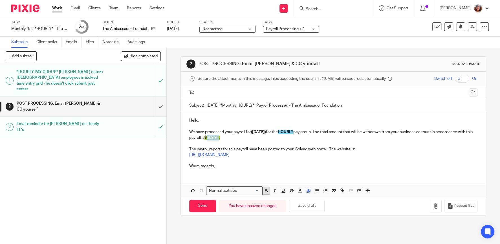
click at [266, 190] on icon "button" at bounding box center [266, 190] width 2 height 1
click at [297, 168] on p "Warm regards," at bounding box center [333, 166] width 288 height 6
click at [233, 96] on input "text" at bounding box center [332, 92] width 267 height 6
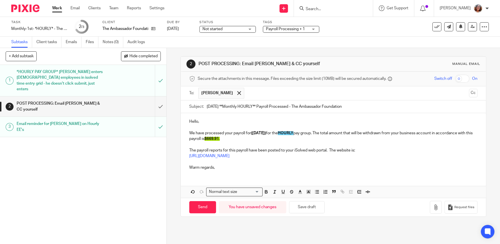
click at [223, 168] on p "Warm regards," at bounding box center [333, 168] width 288 height 6
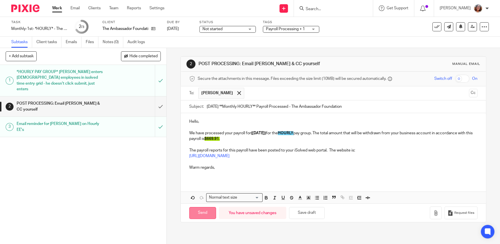
click at [205, 213] on input "Send" at bounding box center [202, 213] width 27 height 12
type input "Sent"
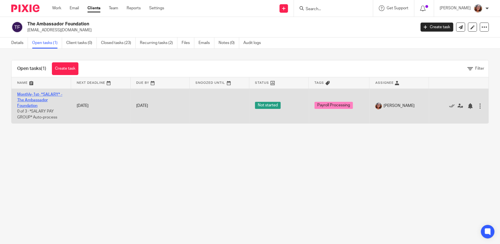
click at [43, 95] on link "Monthly-1st- *SALARY* - The Ambassador Foundation" at bounding box center [39, 99] width 45 height 15
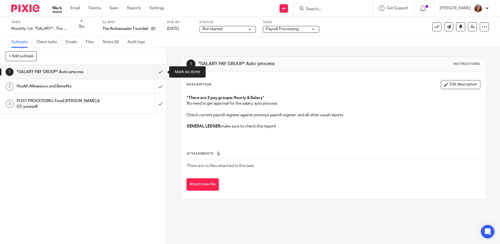
click at [480, 48] on div "1 *SALARY PAY GROUP* Auto-process Instructions Description Edit description *Th…" at bounding box center [333, 146] width 333 height 196
click at [99, 190] on div "1 *SALARY PAY GROUP* Auto-process 2 Health Allowance and Benefits 3 POST PROCES…" at bounding box center [83, 154] width 166 height 179
click at [162, 72] on input "submit" at bounding box center [83, 72] width 166 height 14
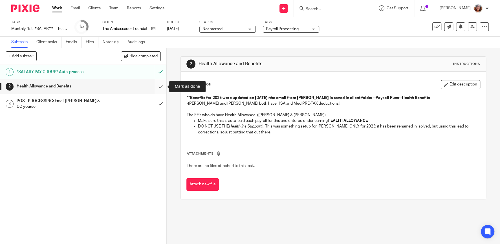
click at [159, 87] on input "submit" at bounding box center [83, 86] width 166 height 14
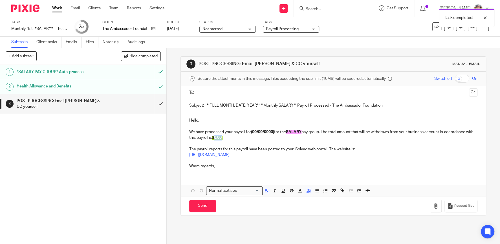
drag, startPoint x: 231, startPoint y: 137, endPoint x: 224, endPoint y: 137, distance: 6.8
click at [221, 137] on span "$0.00" at bounding box center [217, 138] width 10 height 4
drag, startPoint x: 241, startPoint y: 136, endPoint x: 224, endPoint y: 137, distance: 17.8
click at [224, 137] on p "We have processed your payroll for (00/00/0000) for the SALARY pay group. The t…" at bounding box center [333, 135] width 288 height 12
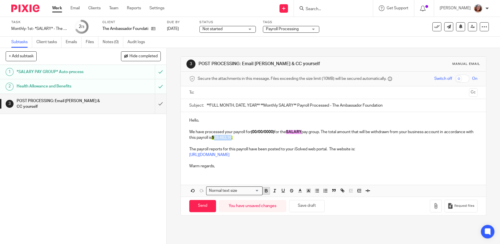
click at [266, 190] on icon "button" at bounding box center [265, 190] width 5 height 5
click at [308, 190] on polyline "button" at bounding box center [308, 190] width 2 height 2
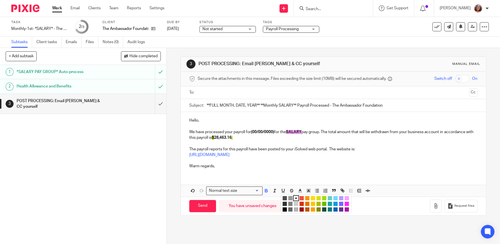
click at [323, 198] on li "color:#A4DD00" at bounding box center [324, 198] width 4 height 4
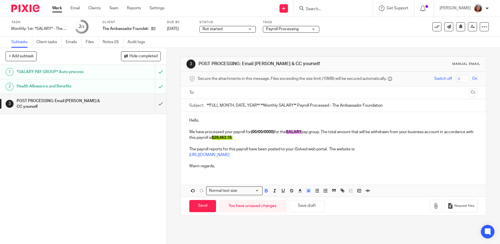
click at [379, 138] on p "We have processed your payroll for (00/00/0000) for the SALARY pay group. The t…" at bounding box center [333, 135] width 288 height 12
drag, startPoint x: 274, startPoint y: 130, endPoint x: 254, endPoint y: 132, distance: 20.3
click at [254, 132] on strong "(00/00/0000)" at bounding box center [262, 132] width 23 height 4
drag, startPoint x: 260, startPoint y: 104, endPoint x: 183, endPoint y: 114, distance: 77.0
click at [207, 112] on input "**FULL MONTH, DATE, YEAR** **Monthly SALARY** Payroll Processed - The Ambassado…" at bounding box center [342, 105] width 271 height 13
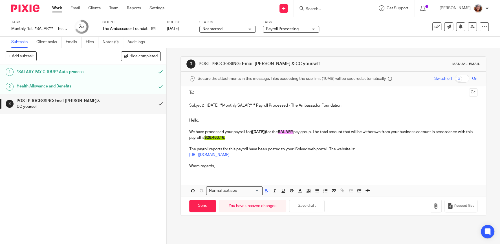
type input "[DATE] **Monthly SALARY** Payroll Processed - The Ambassador Foundation"
click at [225, 94] on input "text" at bounding box center [332, 92] width 267 height 6
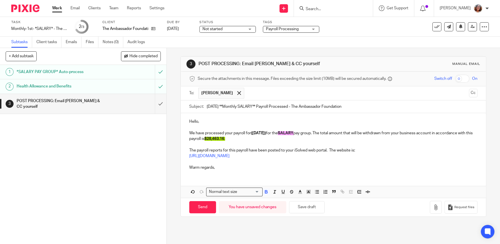
click at [216, 166] on p "Warm regards," at bounding box center [333, 168] width 288 height 6
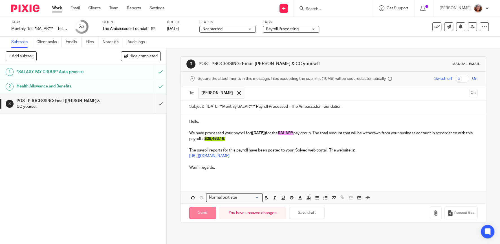
click at [201, 212] on input "Send" at bounding box center [202, 213] width 27 height 12
type input "Sent"
